Goal: Find specific page/section: Find specific page/section

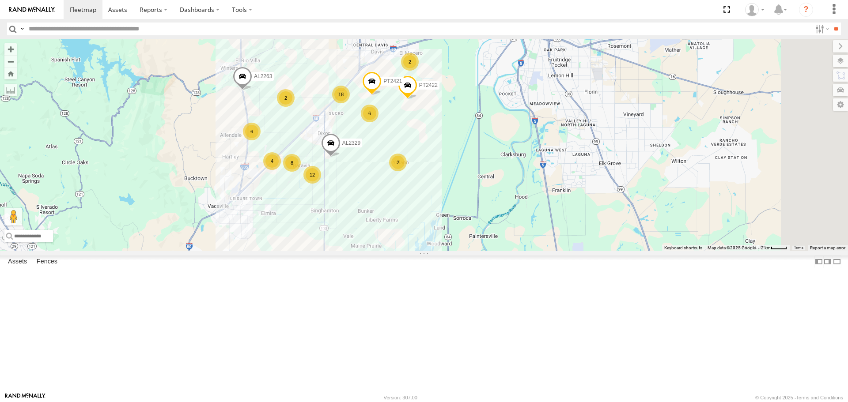
drag, startPoint x: 570, startPoint y: 196, endPoint x: 496, endPoint y: 58, distance: 155.9
click at [496, 58] on div "AL2274 FRONTLOADER JD344H AL2297 PT2412 AL2313 AL2377 AL2336 AL2244 PT2430 AL23…" at bounding box center [424, 145] width 848 height 212
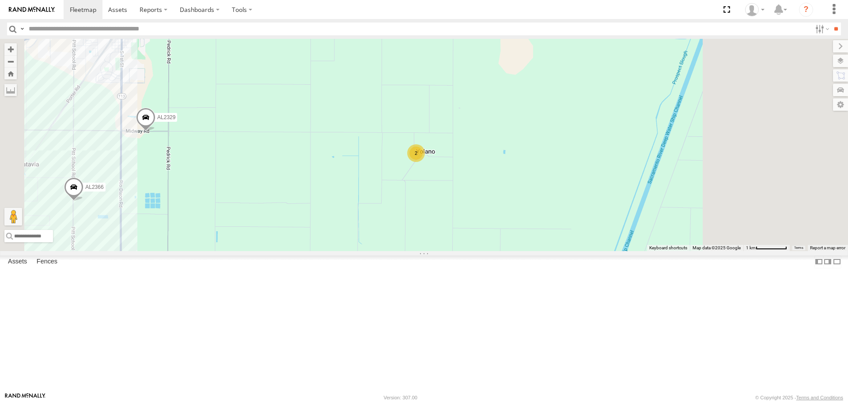
drag, startPoint x: 475, startPoint y: 249, endPoint x: 383, endPoint y: 69, distance: 202.0
click at [385, 71] on div "AL2274 FRONTLOADER JD344H AL2297 PT2412 AL2313 AL2377 AL2336 AL2244 PT2430 AL23…" at bounding box center [424, 145] width 848 height 212
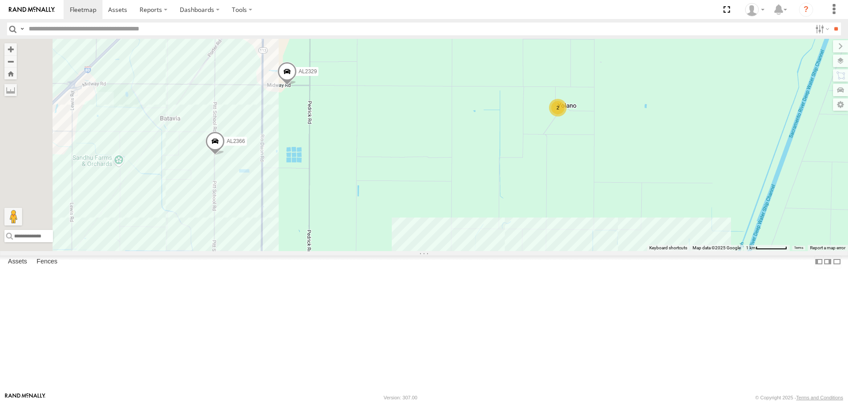
drag, startPoint x: 302, startPoint y: 173, endPoint x: 463, endPoint y: 181, distance: 160.5
click at [463, 181] on div "AL2274 FRONTLOADER JD344H AL2297 PT2412 AL2313 AL2377 AL2336 AL2244 PT2430 AL23…" at bounding box center [424, 145] width 848 height 212
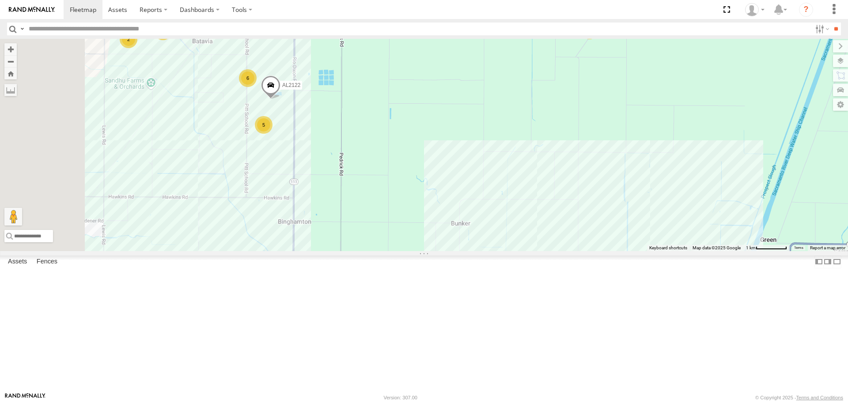
drag, startPoint x: 460, startPoint y: 221, endPoint x: 496, endPoint y: 102, distance: 124.9
click at [496, 102] on div "AL2274 FRONTLOADER JD344H AL2297 PT2412 AL2313 AL2377 AL2336 AL2244 PT2430 AL23…" at bounding box center [424, 145] width 848 height 212
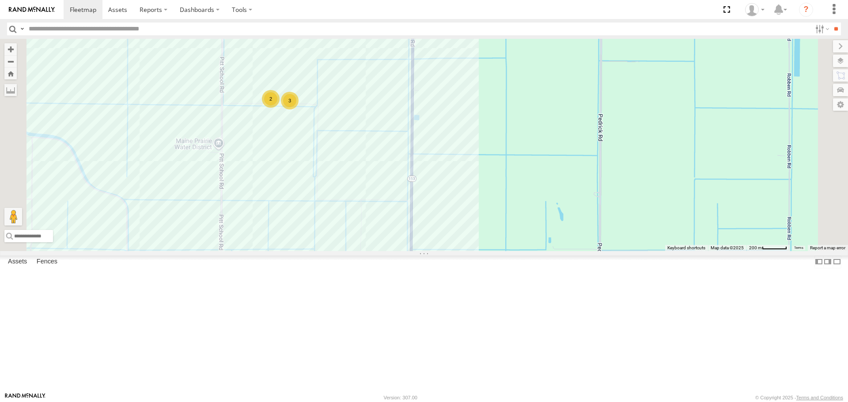
click at [0, 0] on span "Terrain" at bounding box center [0, 0] width 0 height 0
click at [0, 0] on div "Basemaps Roadmap Terrain Satellite Satellite + Roadmap" at bounding box center [0, 0] width 0 height 0
click at [0, 0] on span "Satellite" at bounding box center [0, 0] width 0 height 0
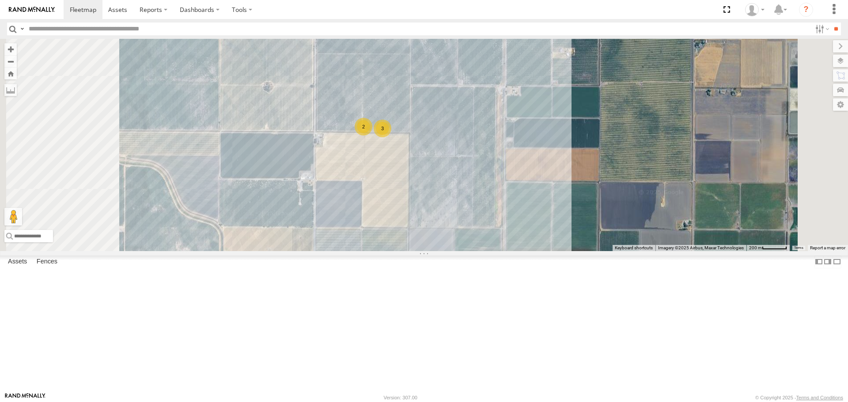
drag, startPoint x: 439, startPoint y: 159, endPoint x: 454, endPoint y: 166, distance: 17.1
click at [454, 166] on div "AL2274 FRONTLOADER JD344H AL2297 PT2412 AL2313 AL2377 AL2336 AL2244 PT2430 AL23…" at bounding box center [424, 145] width 848 height 212
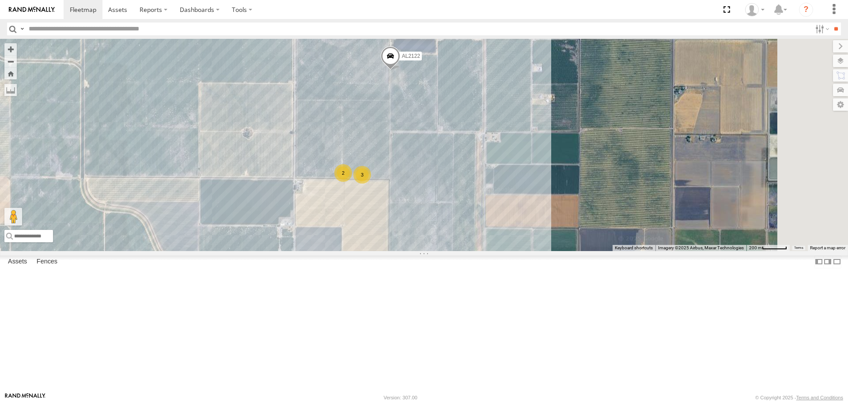
drag, startPoint x: 537, startPoint y: 129, endPoint x: 505, endPoint y: 179, distance: 60.2
click at [505, 179] on div "AL2274 FRONTLOADER JD344H AL2297 PT2412 AL2313 AL2377 AL2336 AL2244 PT2430 AL23…" at bounding box center [424, 145] width 848 height 212
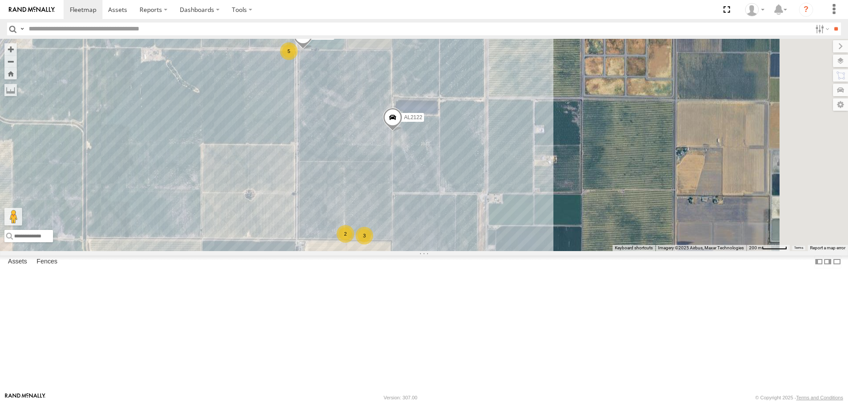
drag, startPoint x: 433, startPoint y: 126, endPoint x: 437, endPoint y: 163, distance: 36.9
click at [439, 176] on div "AL2274 FRONTLOADER JD344H AL2297 PT2412 AL2313 AL2377 AL2336 AL2244 PT2430 AL23…" at bounding box center [424, 145] width 848 height 212
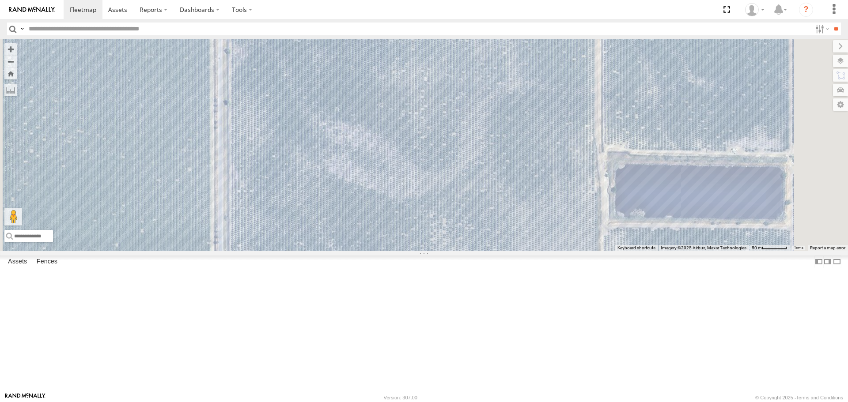
drag, startPoint x: 499, startPoint y: 212, endPoint x: 365, endPoint y: 35, distance: 221.9
click at [372, 38] on body at bounding box center [424, 201] width 848 height 402
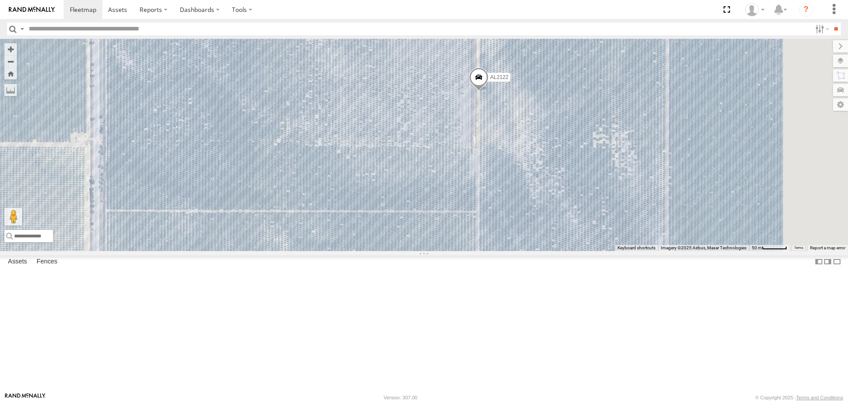
drag, startPoint x: 454, startPoint y: 144, endPoint x: 396, endPoint y: 11, distance: 145.0
click at [396, 11] on body at bounding box center [424, 201] width 848 height 402
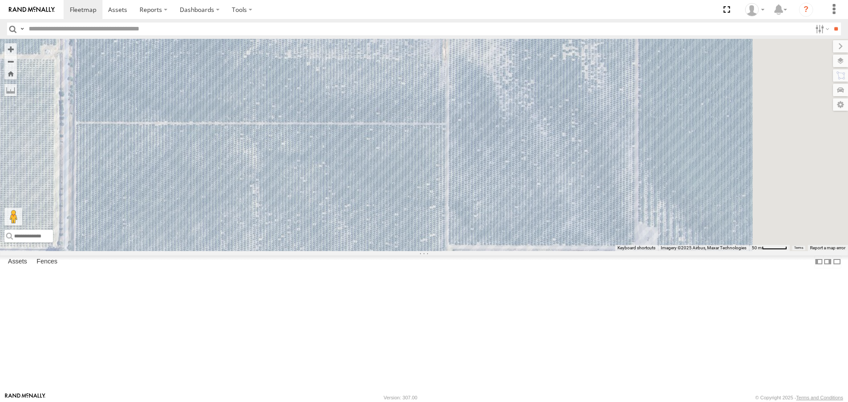
drag, startPoint x: 461, startPoint y: 144, endPoint x: 448, endPoint y: 19, distance: 126.1
click at [448, 19] on body at bounding box center [424, 201] width 848 height 402
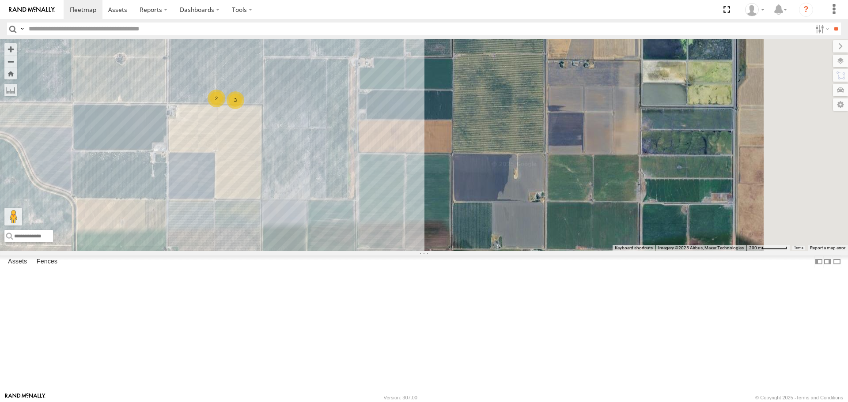
drag, startPoint x: 399, startPoint y: 146, endPoint x: 396, endPoint y: 155, distance: 9.2
click at [394, 154] on div "AL2274 FRONTLOADER JD344H AL2297 PT2412 AL2313 AL2377 AL2336 AL2244 PT2430 AL23…" at bounding box center [424, 145] width 848 height 212
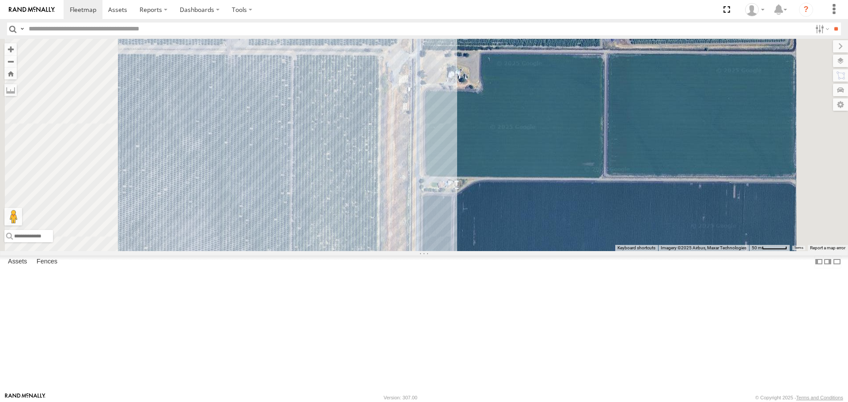
drag, startPoint x: 397, startPoint y: 188, endPoint x: 557, endPoint y: 153, distance: 163.7
click at [557, 153] on div "AL2274 FRONTLOADER JD344H AL2297 PT2412 AL2313 AL2377 AL2336 AL2244 PT2430 AL23…" at bounding box center [424, 145] width 848 height 212
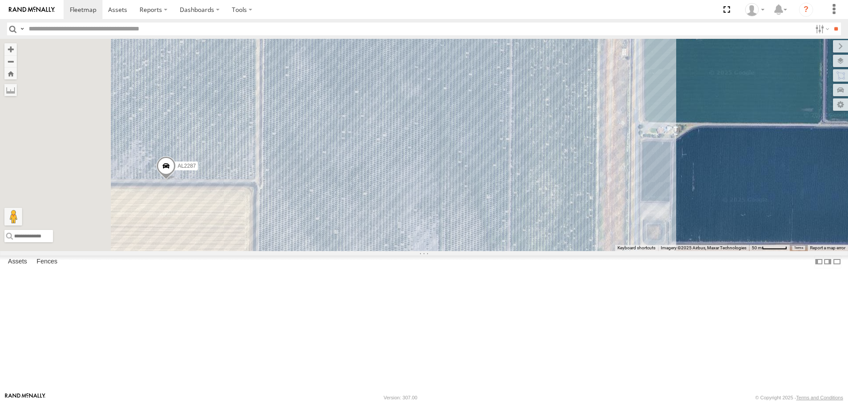
drag, startPoint x: 442, startPoint y: 179, endPoint x: 537, endPoint y: 144, distance: 101.0
click at [535, 144] on div "AL2274 FRONTLOADER JD344H AL2297 PT2412 AL2313 AL2377 AL2336 AL2244 PT2430 AL23…" at bounding box center [424, 145] width 848 height 212
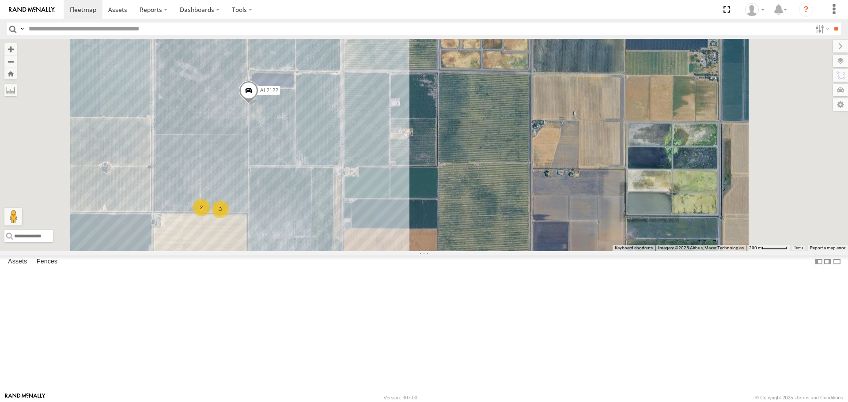
drag, startPoint x: 390, startPoint y: 121, endPoint x: 384, endPoint y: 215, distance: 94.7
click at [384, 215] on div "AL2274 FRONTLOADER JD344H AL2297 PT2412 AL2313 AL2377 AL2336 AL2244 PT2430 AL23…" at bounding box center [424, 145] width 848 height 212
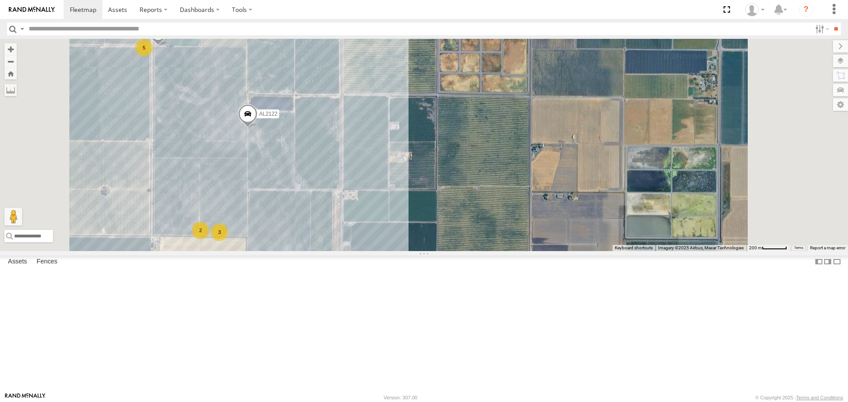
drag, startPoint x: 403, startPoint y: 276, endPoint x: 418, endPoint y: 158, distance: 118.5
click at [418, 163] on div "AL2274 FRONTLOADER JD344H AL2297 PT2412 AL2313 AL2377 AL2336 AL2244 PT2430 AL23…" at bounding box center [424, 145] width 848 height 212
